Goal: Task Accomplishment & Management: Manage account settings

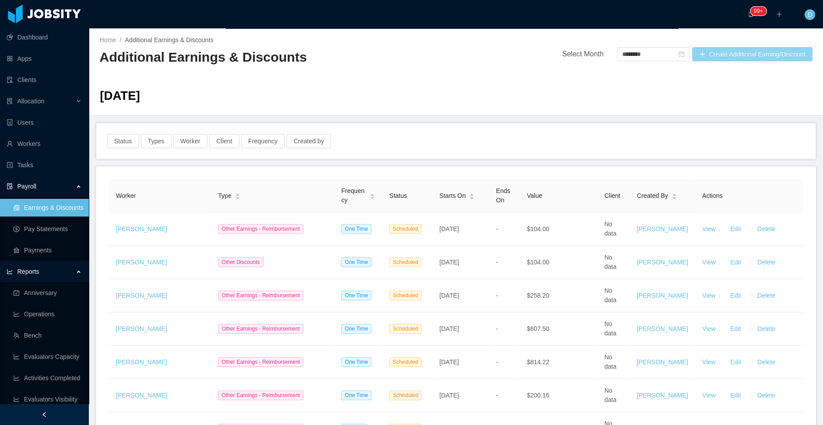
click at [701, 56] on button "Create Additional Earning/Discount" at bounding box center [752, 54] width 120 height 14
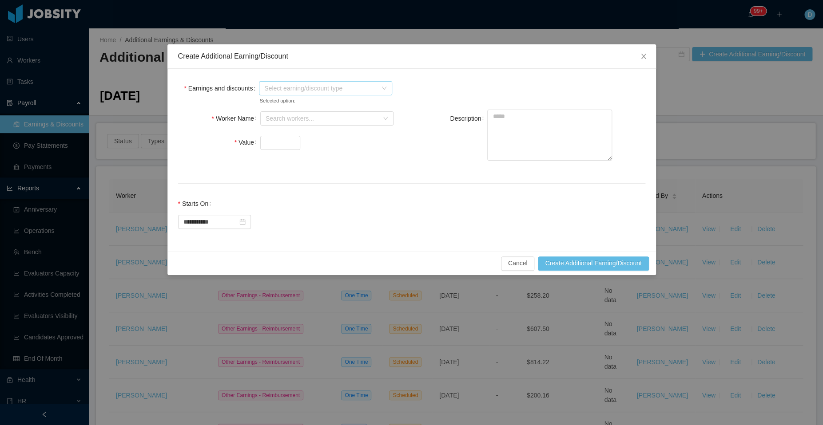
click at [315, 84] on span "Select earning/discount type" at bounding box center [320, 88] width 113 height 9
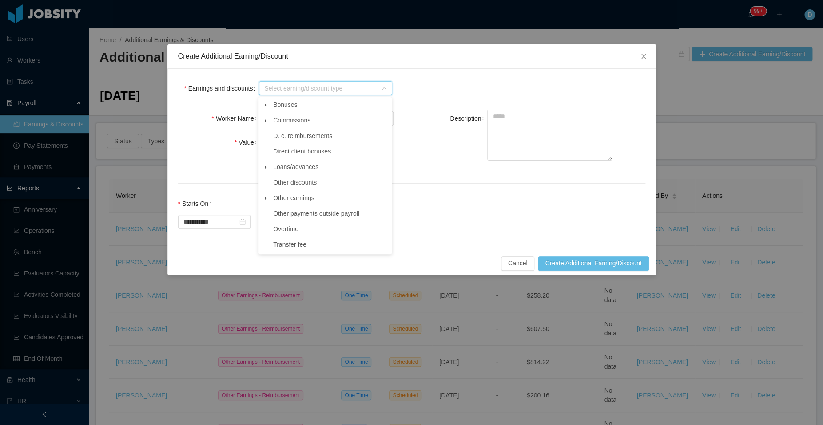
click at [266, 201] on icon "icon: caret-down" at bounding box center [265, 198] width 4 height 4
click at [298, 244] on span "Reimbursement" at bounding box center [303, 244] width 44 height 7
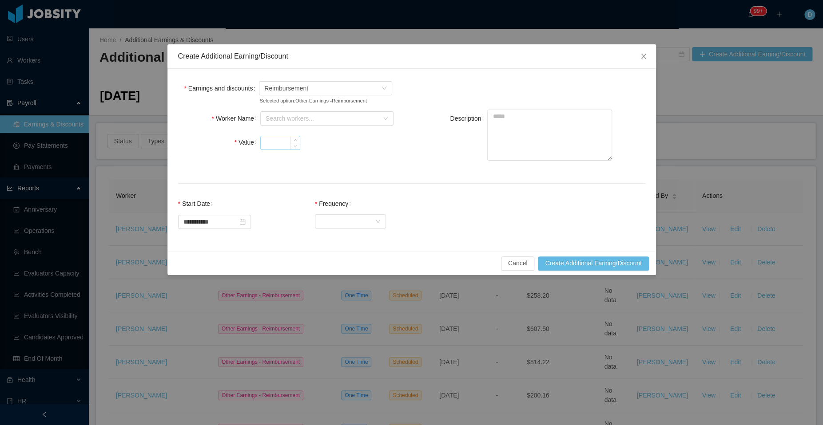
click at [283, 148] on input "Value" at bounding box center [280, 142] width 39 height 13
click at [287, 123] on div "Search workers..." at bounding box center [321, 118] width 113 height 9
type input "*****"
type input "*******"
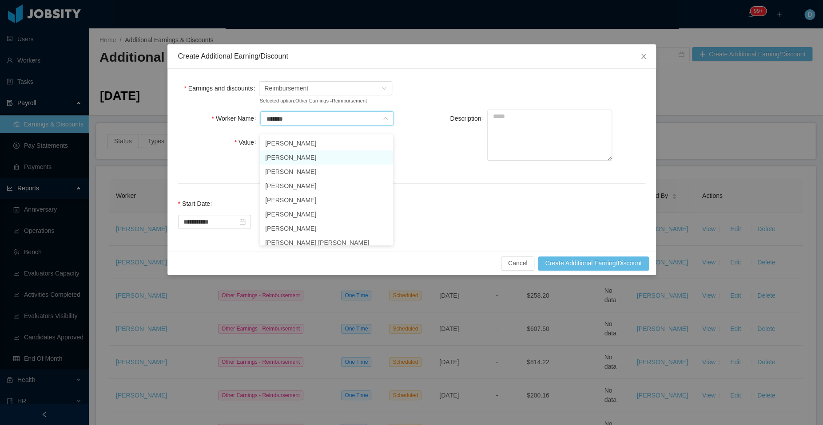
click at [309, 158] on li "[PERSON_NAME]" at bounding box center [326, 157] width 133 height 14
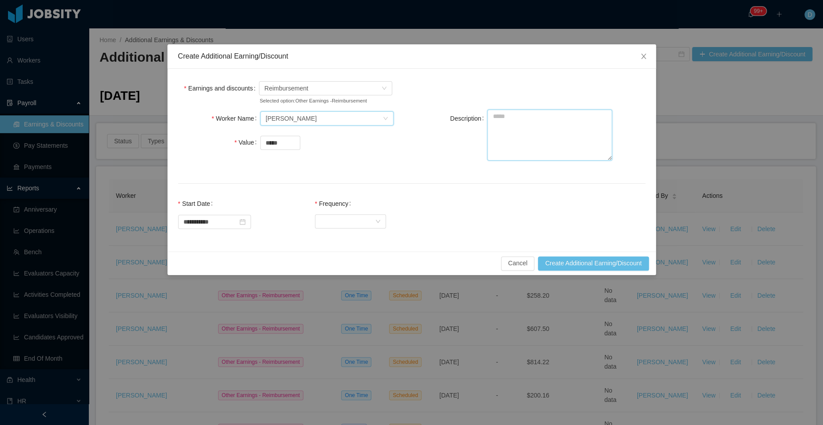
click at [537, 139] on textarea "Description" at bounding box center [549, 135] width 125 height 51
type textarea "**********"
click at [351, 228] on div "Select Frequency" at bounding box center [347, 220] width 55 height 13
click at [365, 245] on li "One Time" at bounding box center [371, 246] width 71 height 14
click at [555, 268] on button "Create Additional Earning/Discount" at bounding box center [593, 263] width 111 height 14
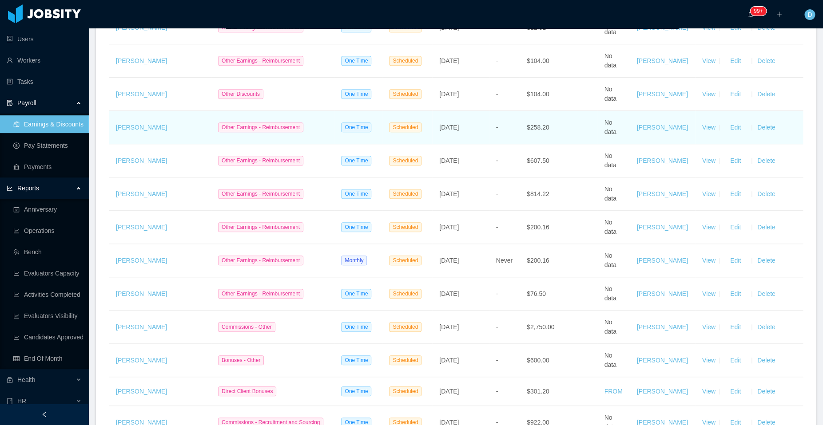
scroll to position [212, 0]
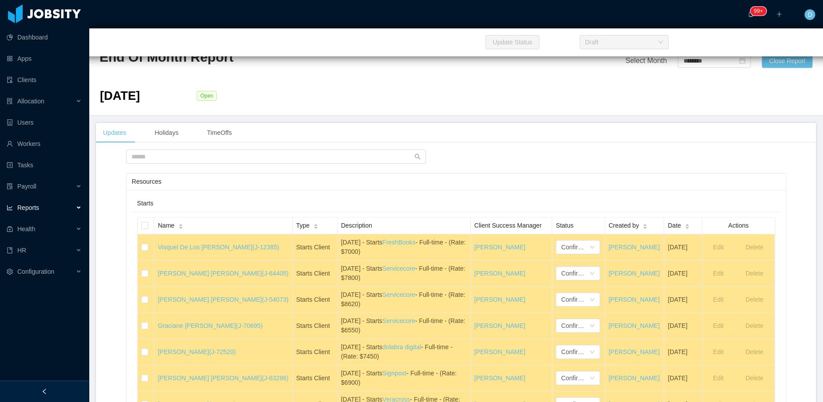
scroll to position [18272, 0]
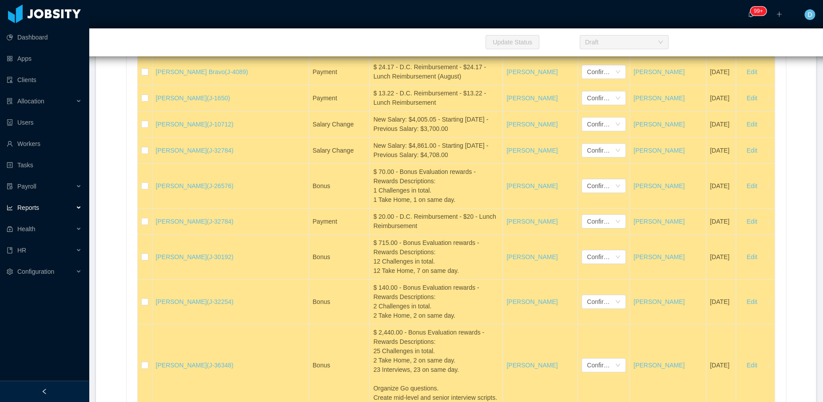
scroll to position [18893, 0]
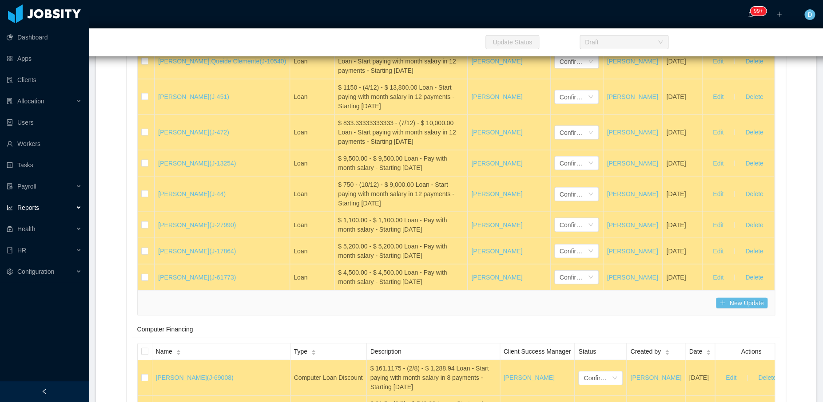
click at [582, 234] on li "Confirmed" at bounding box center [585, 233] width 44 height 14
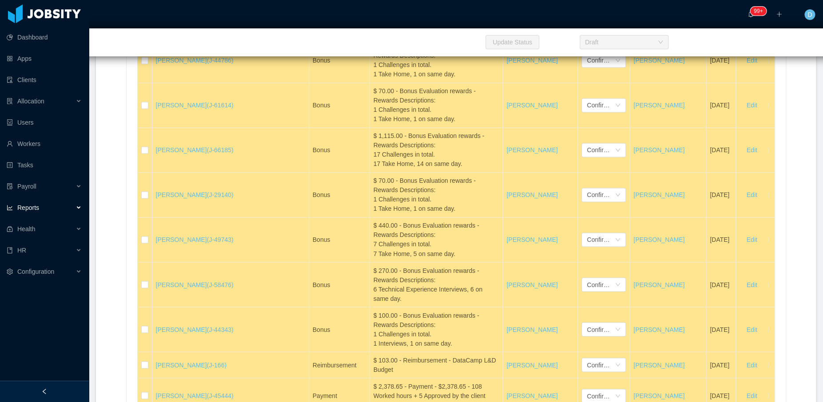
scroll to position [16977, 0]
